Goal: Task Accomplishment & Management: Complete application form

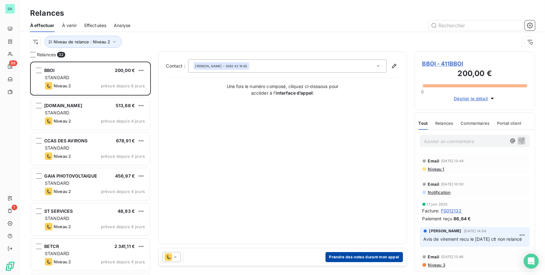
click at [371, 260] on button "Prendre des notes durant mon appel" at bounding box center [364, 257] width 77 height 10
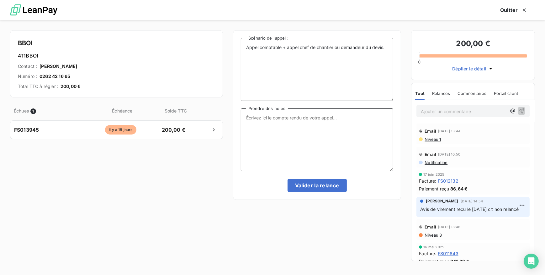
click at [266, 116] on textarea "Prendre des notes" at bounding box center [317, 139] width 153 height 63
click at [336, 117] on textarea "T" at bounding box center [317, 139] width 153 height 63
click at [305, 117] on textarea "Tél M.[PERSON_NAME], facture payé au [DATE]" at bounding box center [317, 139] width 153 height 63
drag, startPoint x: 296, startPoint y: 116, endPoint x: 307, endPoint y: 116, distance: 10.7
click at [307, 116] on textarea "Tél M.[PERSON_NAME], facture payée au [DATE]" at bounding box center [317, 139] width 153 height 63
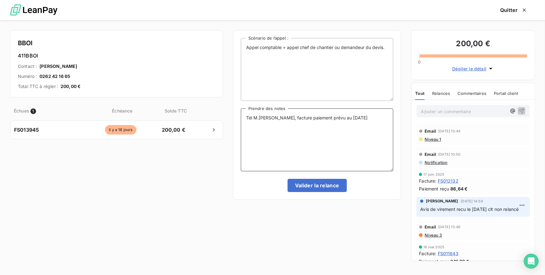
click at [364, 116] on textarea "Tél M.[PERSON_NAME], facture paiement prévu au [DATE]" at bounding box center [317, 139] width 153 height 63
type textarea "Tél M.[PERSON_NAME], facture paiement prévu au [DATE] à suivre..."
click at [323, 189] on button "Valider la relance" at bounding box center [317, 185] width 59 height 13
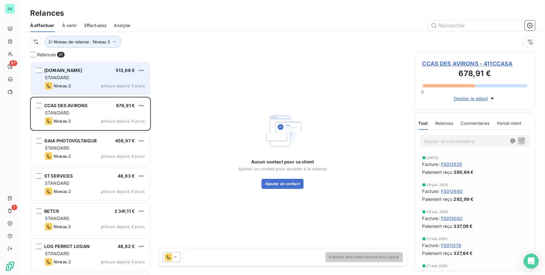
click at [99, 83] on div "Niveau 2 prévue depuis 4 jours" at bounding box center [95, 86] width 100 height 8
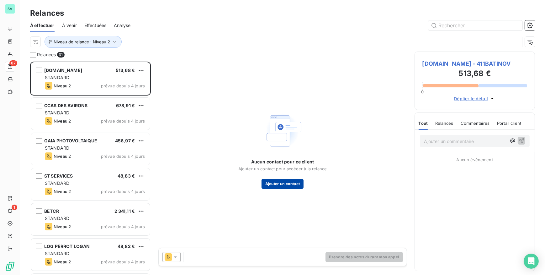
click at [274, 184] on button "Ajouter un contact" at bounding box center [283, 184] width 42 height 10
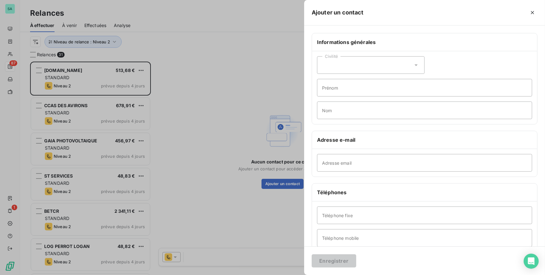
click at [336, 72] on div "Civilité" at bounding box center [371, 65] width 108 height 18
click at [342, 81] on span "Madame" at bounding box center [338, 81] width 17 height 6
click at [343, 89] on input "Prénom" at bounding box center [424, 88] width 215 height 18
type input "BETTY"
type input "[PERSON_NAME]"
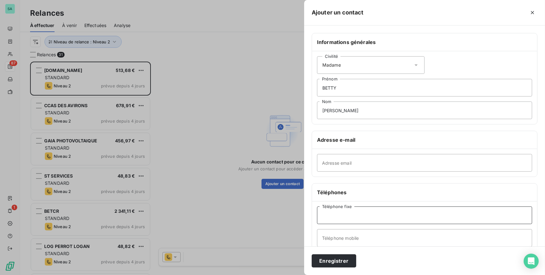
click at [422, 212] on input "Téléphone fixe" at bounding box center [424, 215] width 215 height 18
click at [438, 115] on input "[PERSON_NAME]" at bounding box center [424, 110] width 215 height 18
click at [420, 212] on input "Téléphone fixe" at bounding box center [424, 215] width 215 height 18
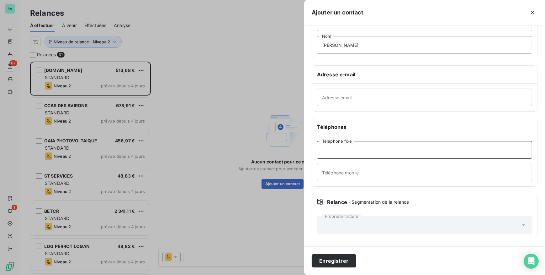
scroll to position [37, 0]
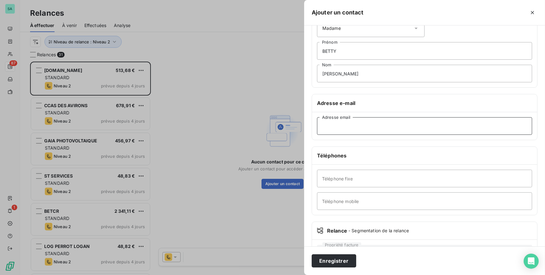
click at [398, 120] on input "Adresse email" at bounding box center [424, 126] width 215 height 18
paste input "[EMAIL_ADDRESS][DOMAIN_NAME]"
type input "[EMAIL_ADDRESS][DOMAIN_NAME]"
click at [373, 174] on input "Téléphone fixe" at bounding box center [424, 178] width 215 height 18
type input "0693040421"
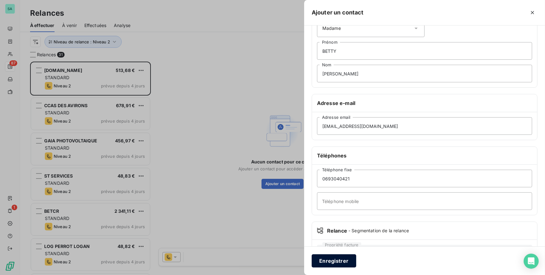
click at [340, 262] on button "Enregistrer" at bounding box center [334, 260] width 45 height 13
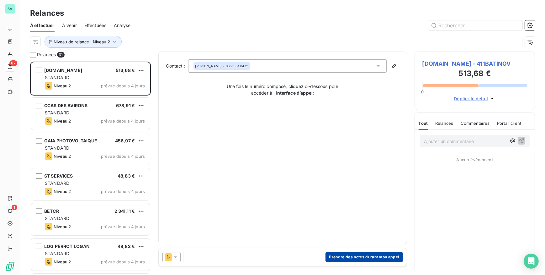
click at [346, 254] on button "Prendre des notes durant mon appel" at bounding box center [364, 257] width 77 height 10
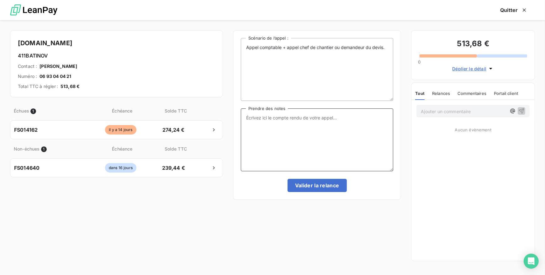
click at [307, 118] on textarea "Prendre des notes" at bounding box center [317, 139] width 153 height 63
type textarea "t"
type textarea "[PERSON_NAME],"
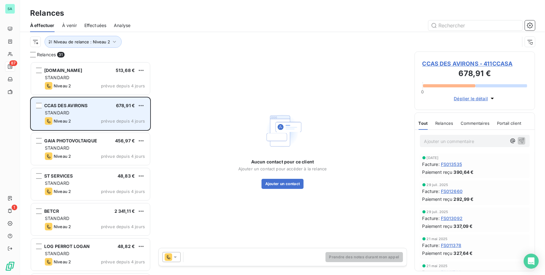
click at [88, 114] on div "STANDARD" at bounding box center [95, 113] width 100 height 6
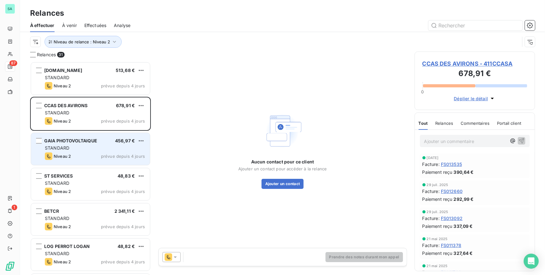
click at [94, 147] on div "STANDARD" at bounding box center [95, 148] width 100 height 6
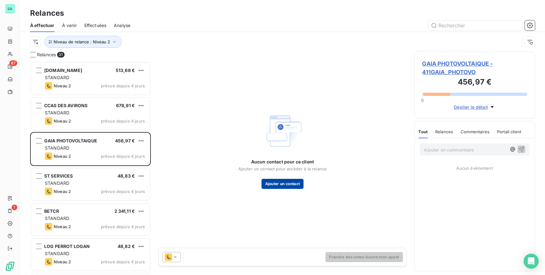
click at [281, 182] on button "Ajouter un contact" at bounding box center [283, 184] width 42 height 10
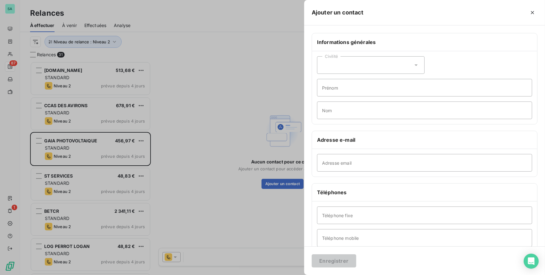
click at [415, 65] on div "Civilité" at bounding box center [371, 65] width 108 height 18
click at [339, 79] on span "Madame" at bounding box center [338, 81] width 17 height 6
click at [340, 91] on input "Prénom" at bounding box center [424, 88] width 215 height 18
type input "g"
drag, startPoint x: 351, startPoint y: 90, endPoint x: 306, endPoint y: 88, distance: 45.8
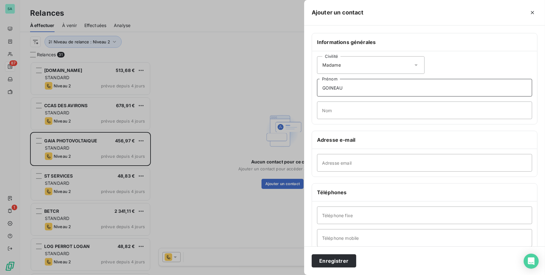
click at [306, 88] on div "Informations générales Civilité Madame GOINEAU Prénom Nom Adresse e-mail Adress…" at bounding box center [424, 172] width 241 height 279
type input "[PERSON_NAME]"
type input "GOINEAU"
click at [339, 163] on input "Adresse email" at bounding box center [424, 163] width 215 height 18
click at [343, 162] on input "Adresse email" at bounding box center [424, 163] width 215 height 18
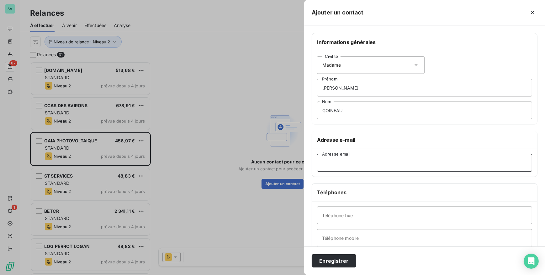
paste input "[EMAIL_ADDRESS][DOMAIN_NAME]"
type input "[EMAIL_ADDRESS][DOMAIN_NAME]"
click at [350, 215] on input "Téléphone fixe" at bounding box center [424, 215] width 215 height 18
type input "0262257157"
click at [345, 256] on button "Enregistrer" at bounding box center [334, 260] width 45 height 13
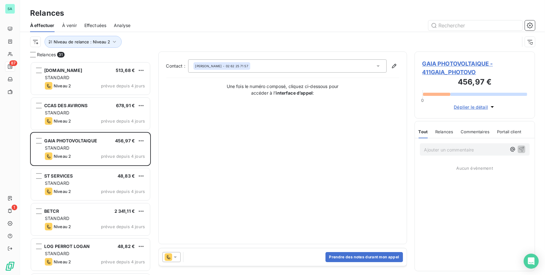
click at [469, 65] on span "GAIA PHOTOVOLTAIQUE - 411GAIA_PHOTOVO" at bounding box center [475, 67] width 105 height 17
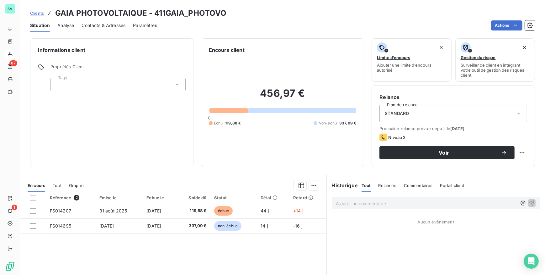
click at [105, 26] on span "Contacts & Adresses" at bounding box center [104, 25] width 44 height 6
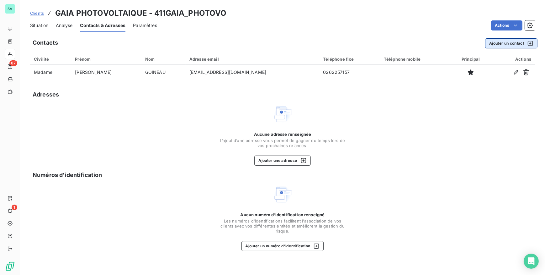
click at [509, 45] on button "Ajouter un contact" at bounding box center [511, 43] width 52 height 10
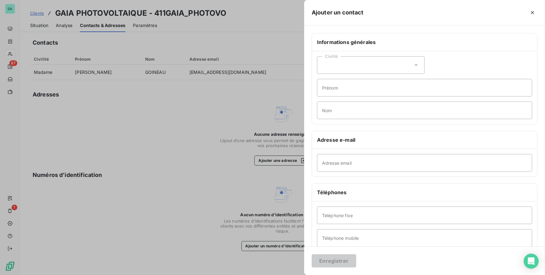
click at [419, 68] on div "Civilité" at bounding box center [371, 65] width 108 height 18
click at [358, 79] on li "Madame" at bounding box center [371, 80] width 108 height 11
click at [355, 86] on input "Prénom" at bounding box center [424, 88] width 215 height 18
type input "ELODIE"
type input "HOARAU"
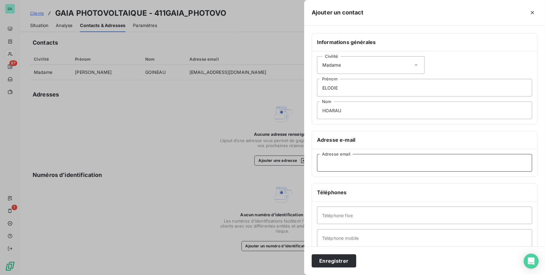
click at [343, 165] on input "Adresse email" at bounding box center [424, 163] width 215 height 18
paste input "[EMAIL_ADDRESS][DOMAIN_NAME]"
type input "[EMAIL_ADDRESS][DOMAIN_NAME]"
click at [346, 220] on input "Téléphone fixe" at bounding box center [424, 215] width 215 height 18
click at [334, 216] on input "0262700900" at bounding box center [424, 215] width 215 height 18
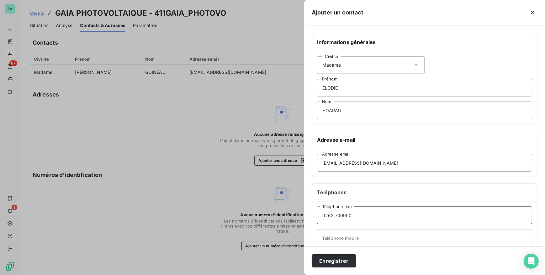
click at [344, 215] on input "0262 700900" at bounding box center [424, 215] width 215 height 18
click at [342, 215] on input "0262 700900" at bounding box center [424, 215] width 215 height 18
type input "0262 700 900"
click at [329, 260] on button "Enregistrer" at bounding box center [334, 260] width 45 height 13
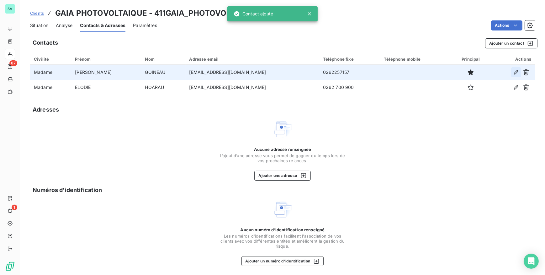
click at [513, 74] on icon "button" at bounding box center [516, 72] width 6 height 6
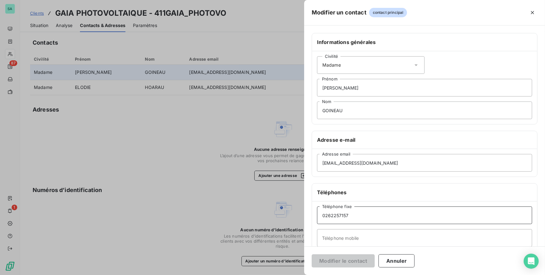
click at [333, 216] on input "0262257157" at bounding box center [424, 215] width 215 height 18
click at [342, 214] on input "0262 257157" at bounding box center [424, 215] width 215 height 18
type input "0262 257 157"
click at [358, 261] on button "Modifier le contact" at bounding box center [343, 260] width 63 height 13
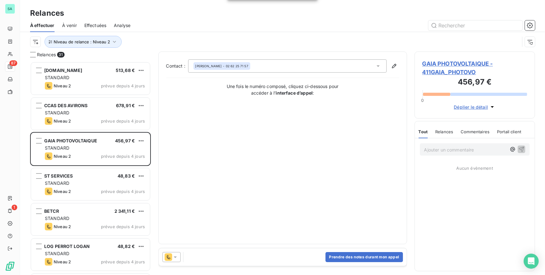
scroll to position [209, 116]
click at [354, 257] on button "Prendre des notes durant mon appel" at bounding box center [364, 257] width 77 height 10
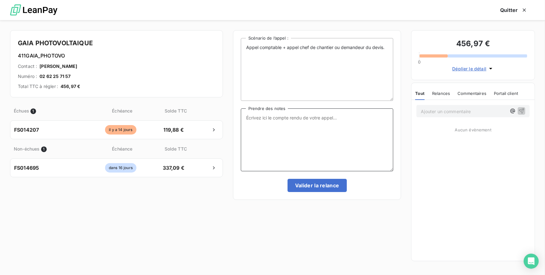
click at [308, 125] on textarea "Prendre des notes" at bounding box center [317, 139] width 153 height 63
click at [339, 120] on textarea "Prendre des notes" at bounding box center [317, 139] width 153 height 63
type textarea "t"
type textarea "Tél client ne répond pas, relance faite par mail."
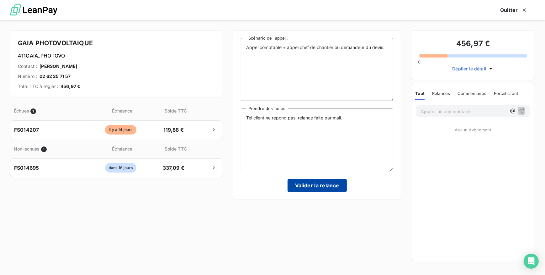
click at [325, 185] on button "Valider la relance" at bounding box center [317, 185] width 59 height 13
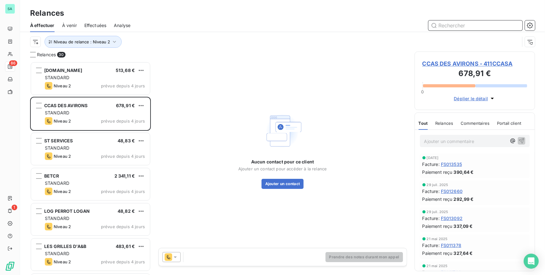
click at [439, 25] on input "text" at bounding box center [476, 25] width 94 height 10
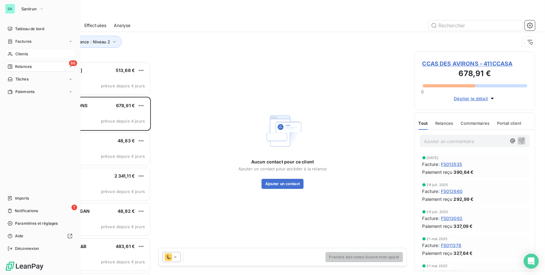
click at [22, 54] on span "Clients" at bounding box center [21, 54] width 13 height 6
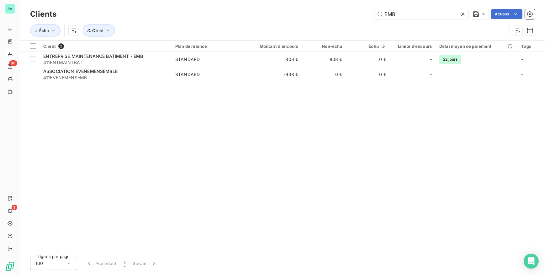
drag, startPoint x: 396, startPoint y: 13, endPoint x: 361, endPoint y: 17, distance: 34.8
click at [361, 17] on div "EMB Actions" at bounding box center [299, 14] width 471 height 10
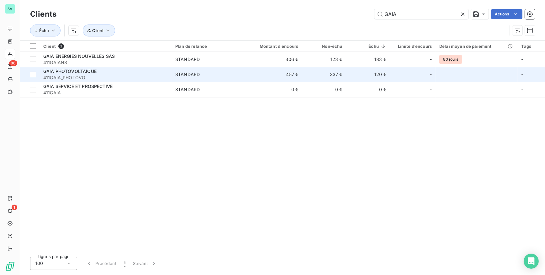
type input "GAIA"
click at [168, 76] on span "411GAIA_PHOTOVO" at bounding box center [105, 77] width 125 height 6
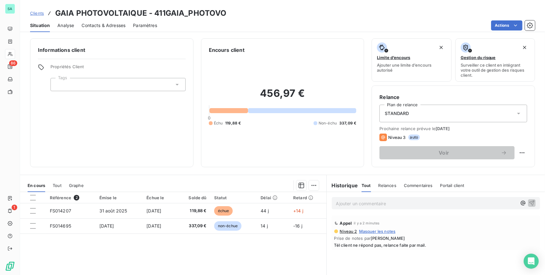
click at [110, 25] on span "Contacts & Adresses" at bounding box center [104, 25] width 44 height 6
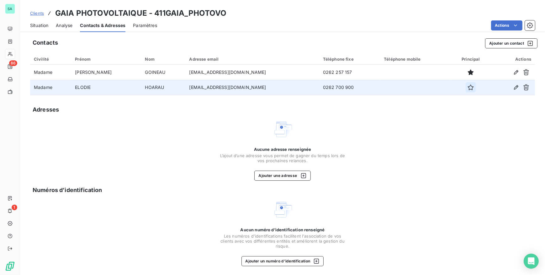
click at [468, 88] on icon "button" at bounding box center [471, 87] width 6 height 6
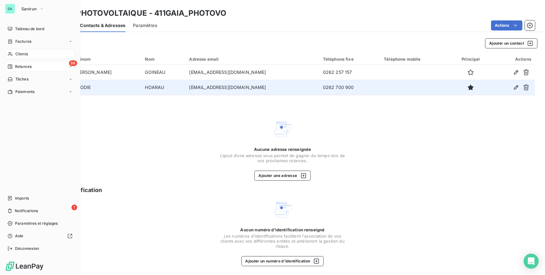
click at [21, 67] on span "Relances" at bounding box center [23, 67] width 17 height 6
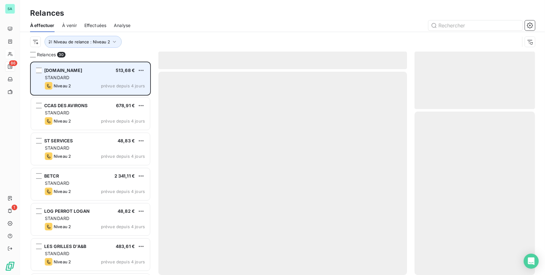
scroll to position [209, 116]
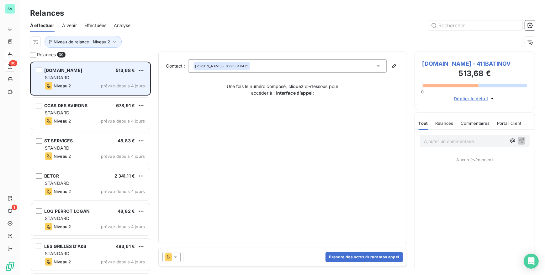
click at [85, 87] on div "Niveau 2 prévue depuis 4 jours" at bounding box center [95, 86] width 100 height 8
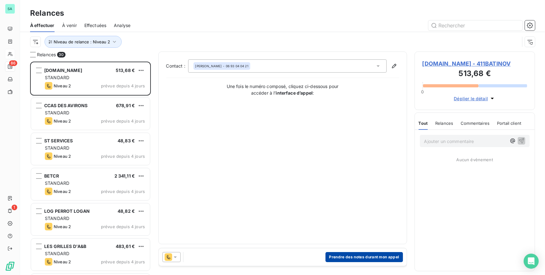
click at [335, 257] on button "Prendre des notes durant mon appel" at bounding box center [364, 257] width 77 height 10
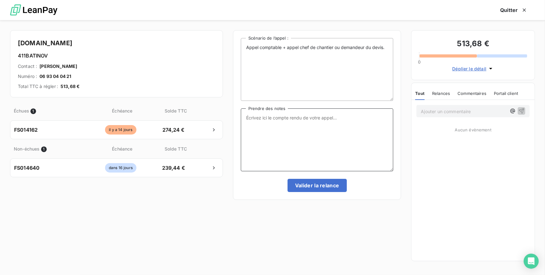
click at [281, 117] on textarea "Prendre des notes" at bounding box center [317, 139] width 153 height 63
type textarea "t"
click at [267, 119] on textarea "Tél Mme" at bounding box center [317, 139] width 153 height 63
type textarea "[PERSON_NAME], facture en comptabilité voit avec le gérant et reviens vers nous."
click at [303, 185] on button "Valider la relance" at bounding box center [317, 185] width 59 height 13
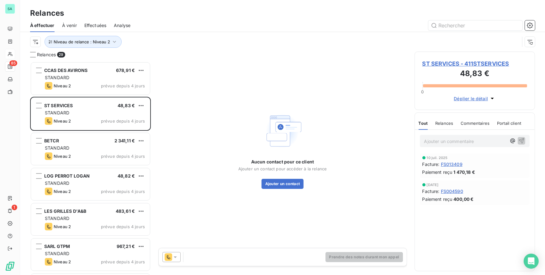
click at [100, 24] on span "Effectuées" at bounding box center [95, 25] width 22 height 6
